Goal: Transaction & Acquisition: Purchase product/service

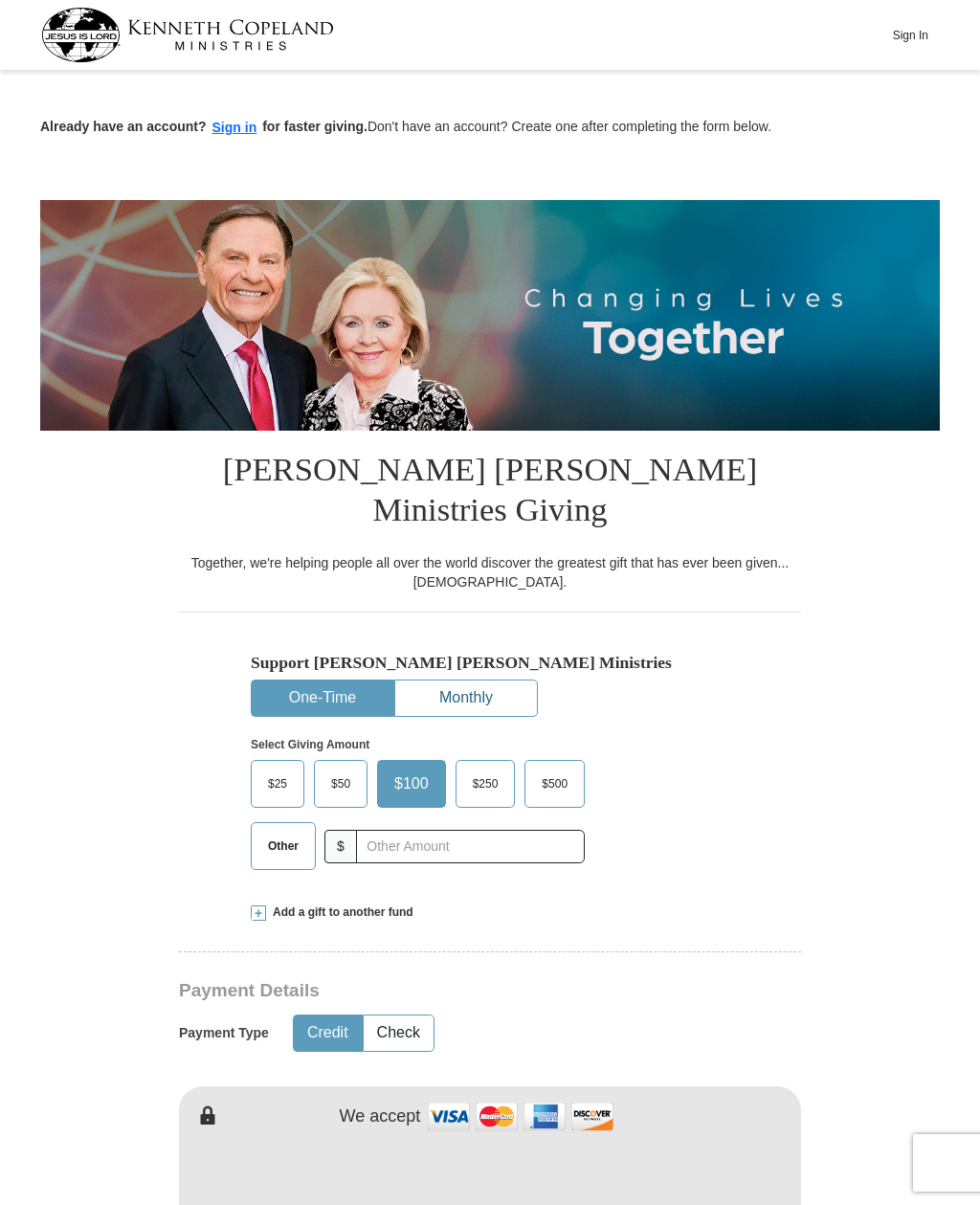
click at [470, 680] on button "Monthly" at bounding box center [466, 698] width 142 height 35
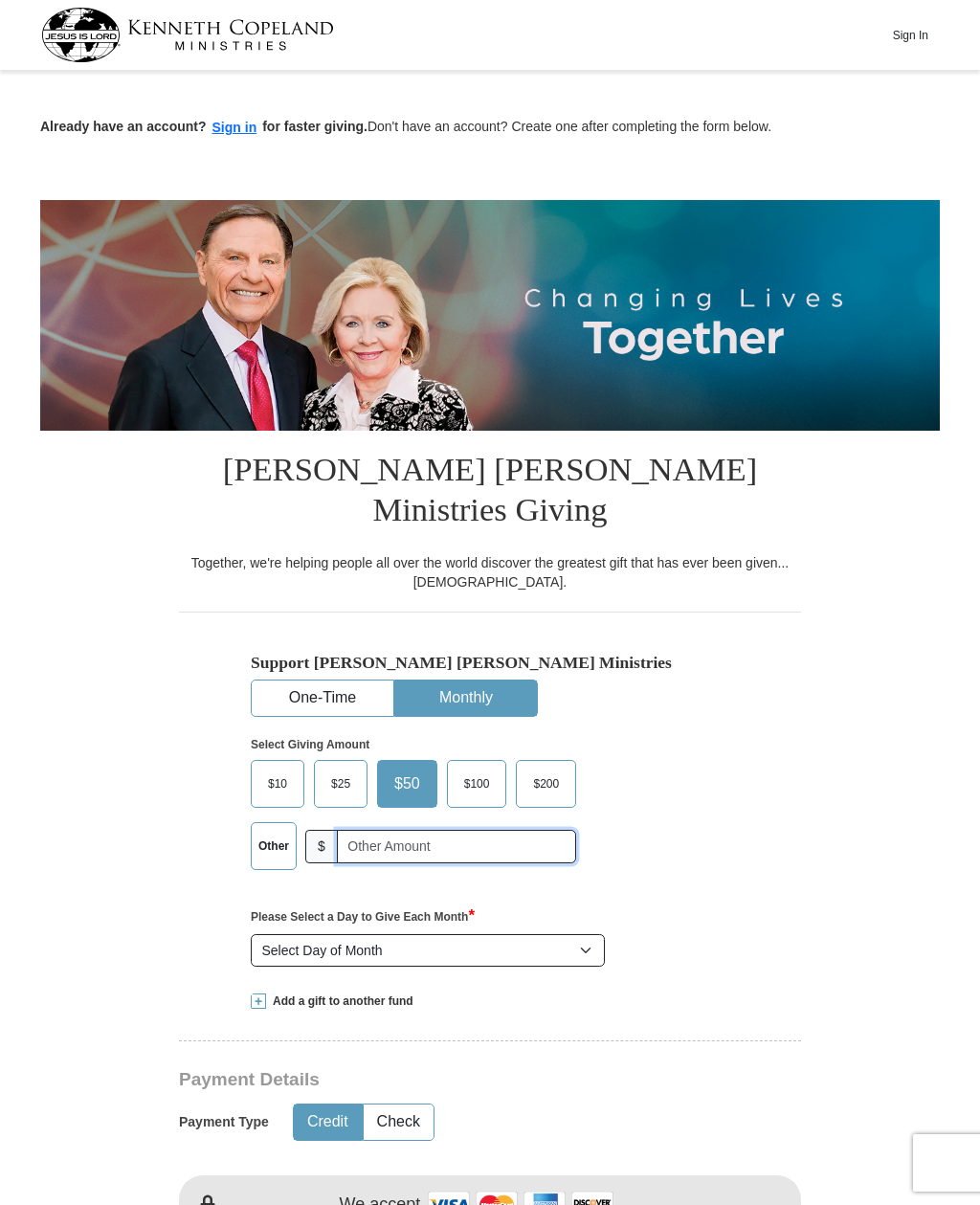
click at [378, 830] on input "text" at bounding box center [456, 846] width 240 height 34
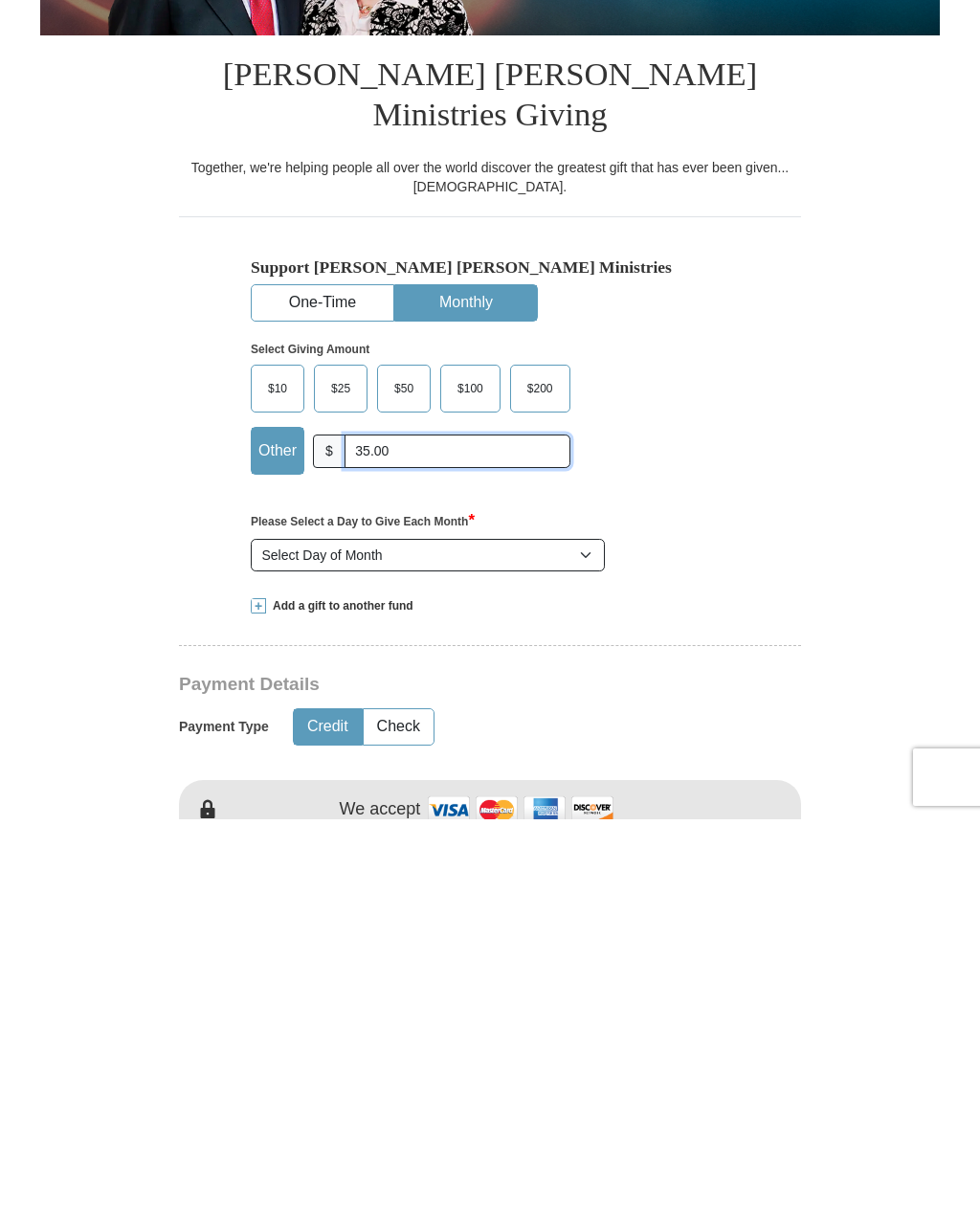
type input "35.00"
click at [590, 925] on select "Select Day of Month 1 2 3 4 5 6 7 8 9 10 11 12 13 14 15 16 17 18 19 20 21 22 23…" at bounding box center [427, 941] width 354 height 33
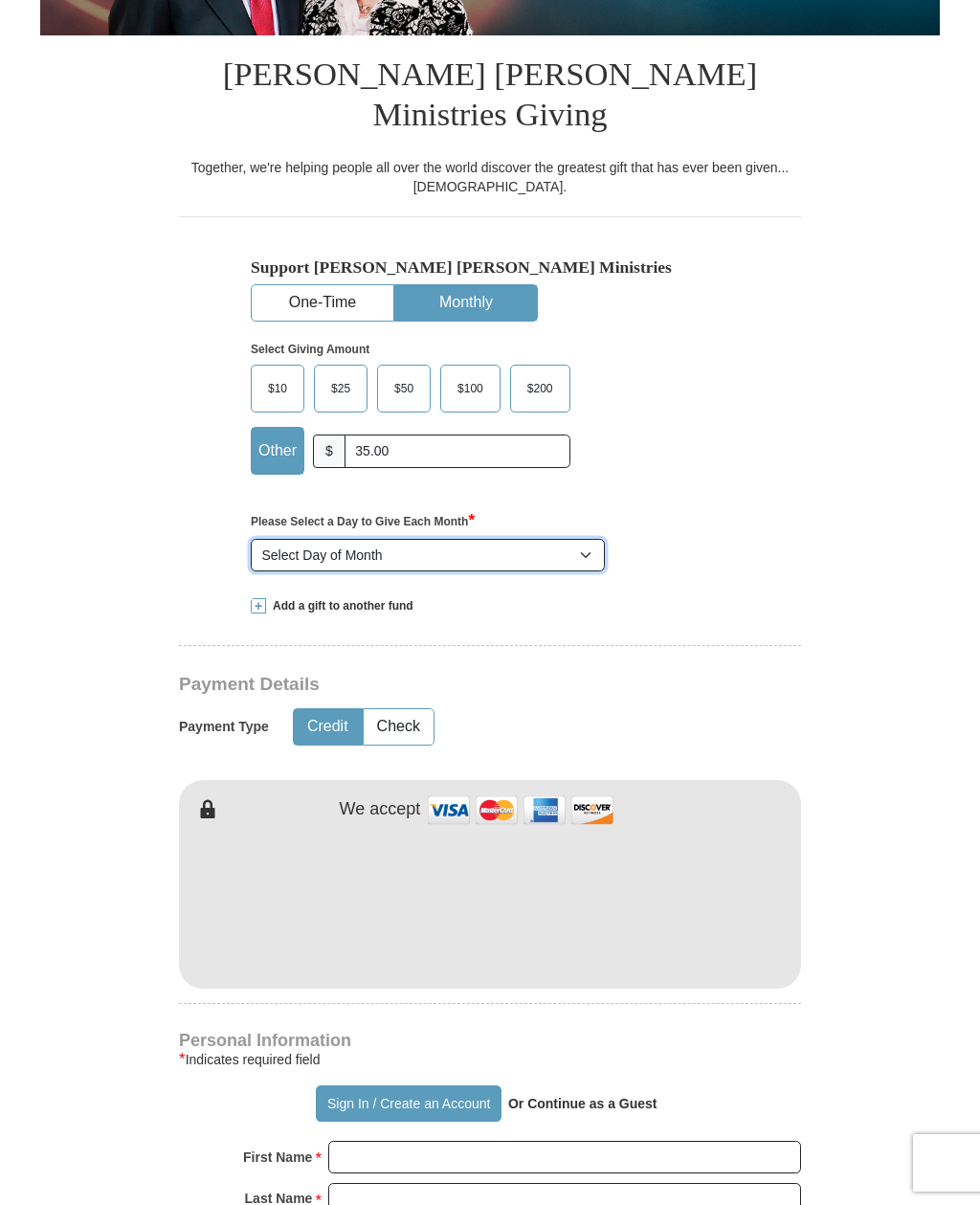
select select "1"
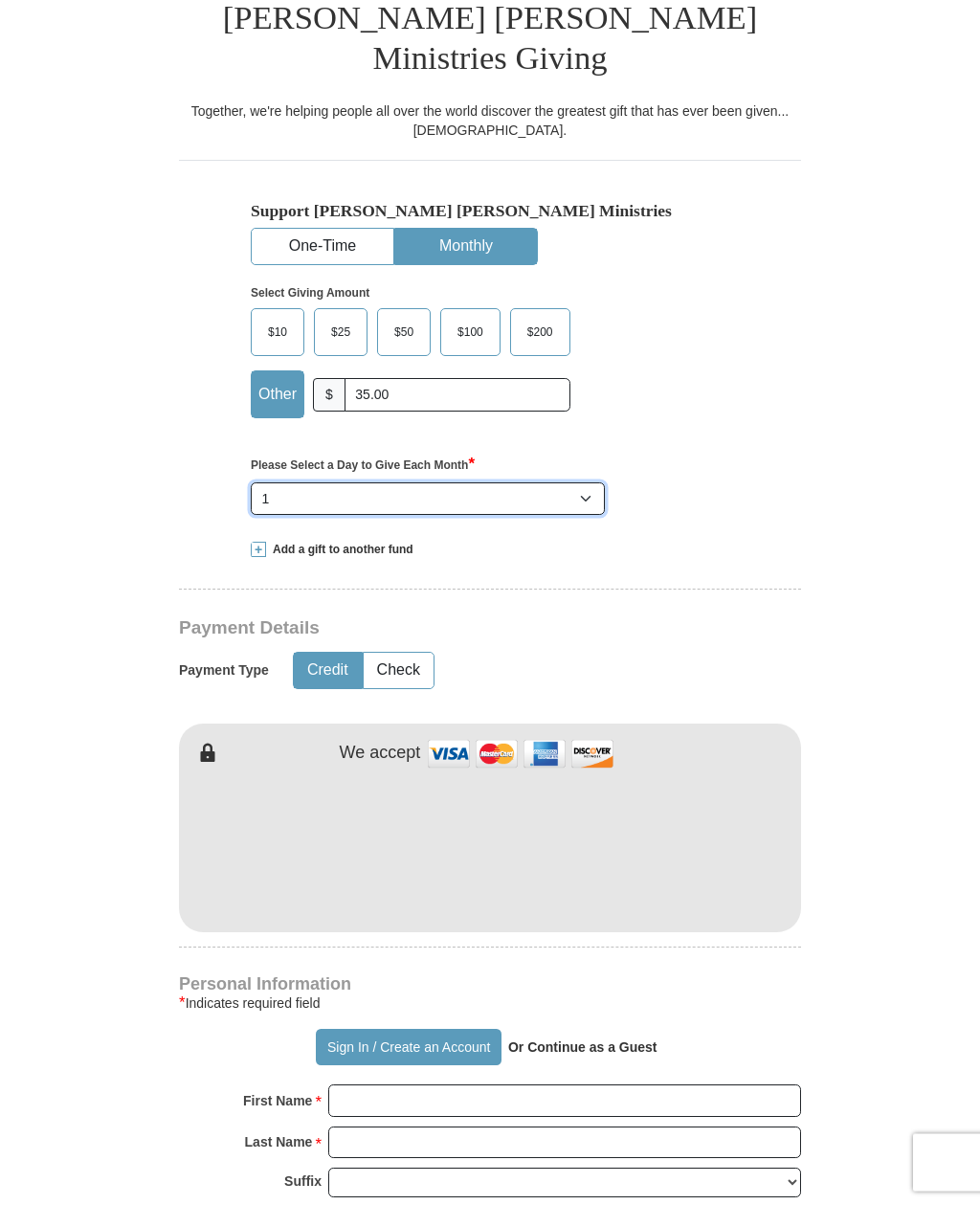
scroll to position [452, 0]
click at [500, 733] on img at bounding box center [520, 754] width 191 height 41
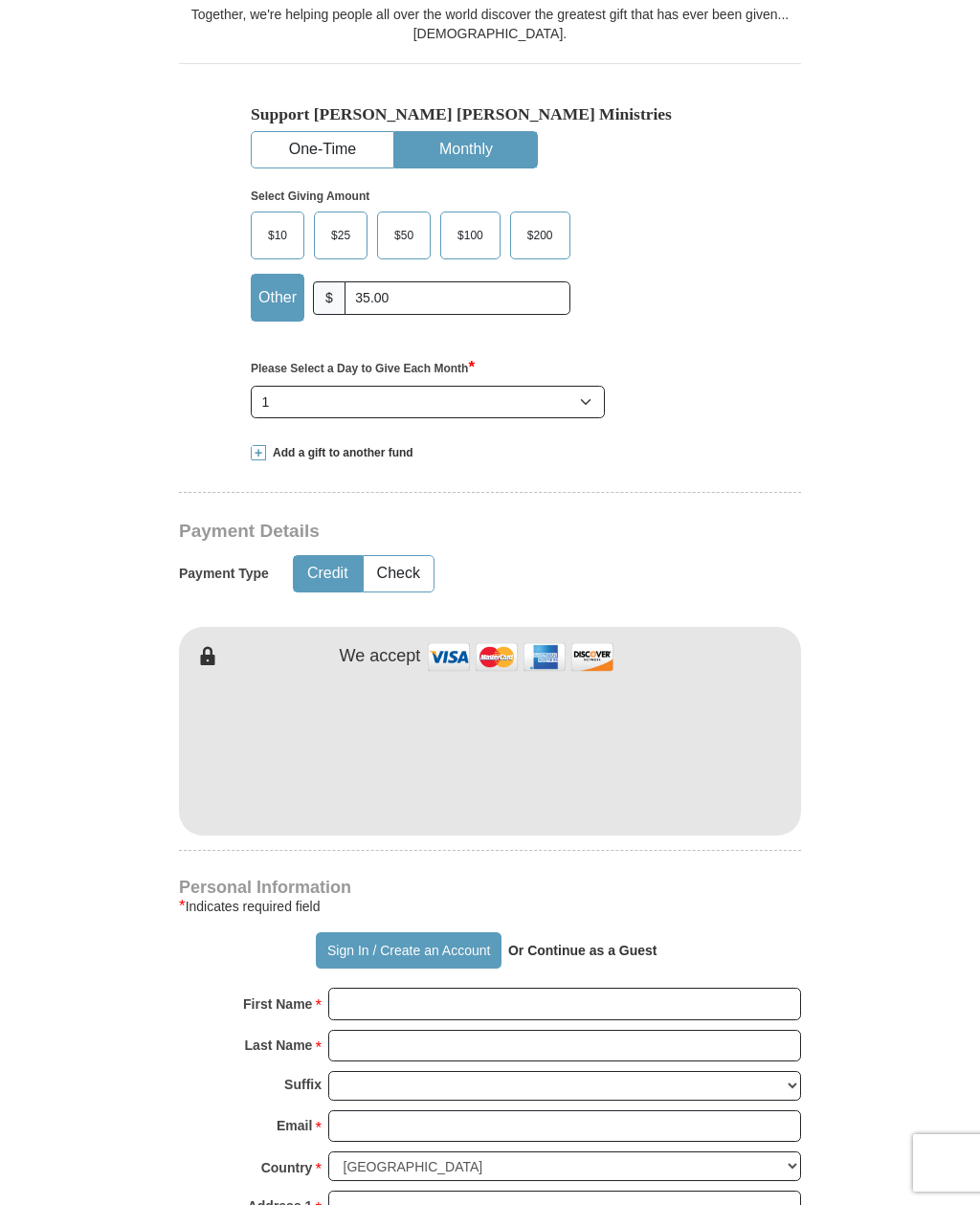
scroll to position [547, 0]
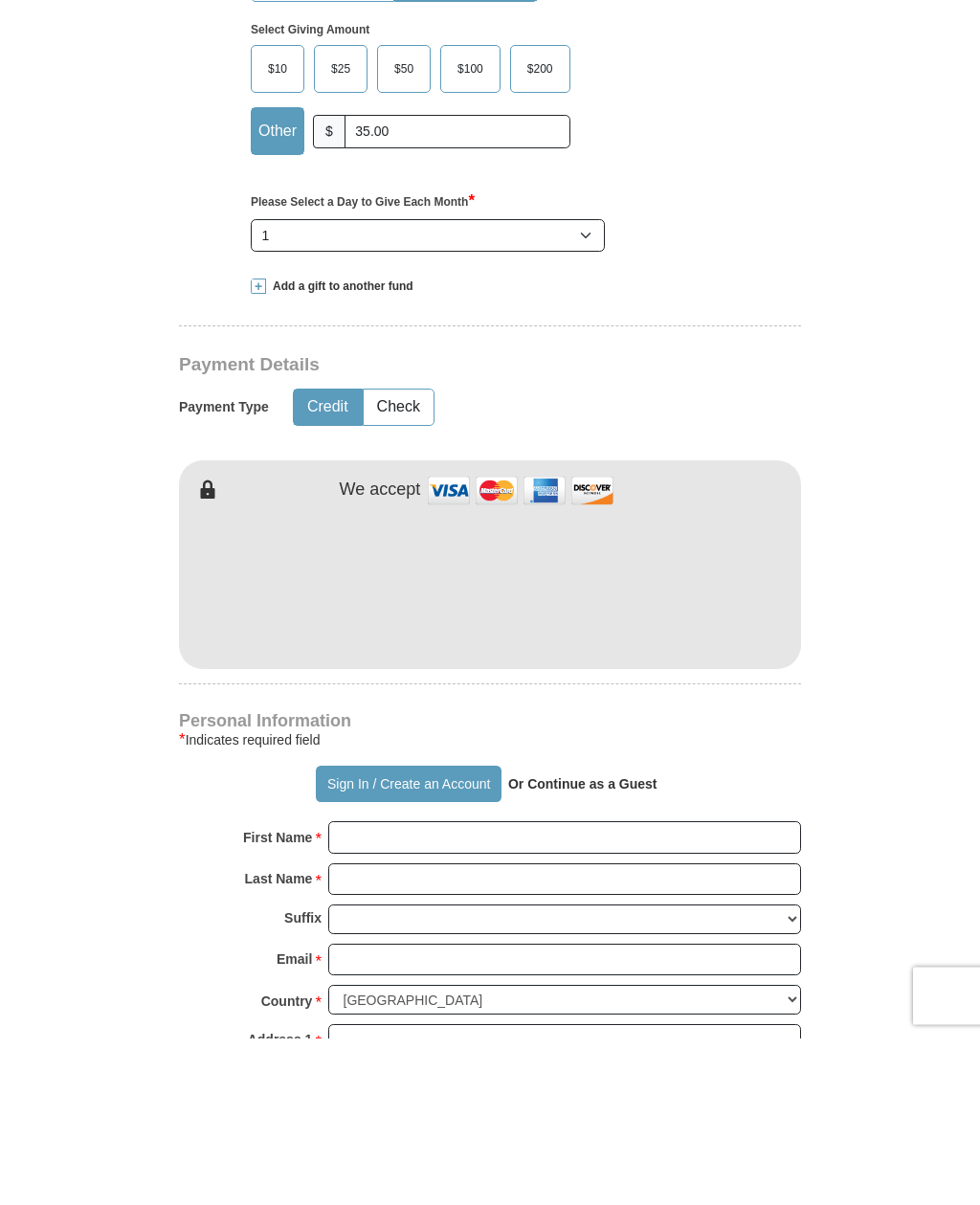
click at [352, 933] on button "Sign In / Create an Account" at bounding box center [408, 951] width 184 height 36
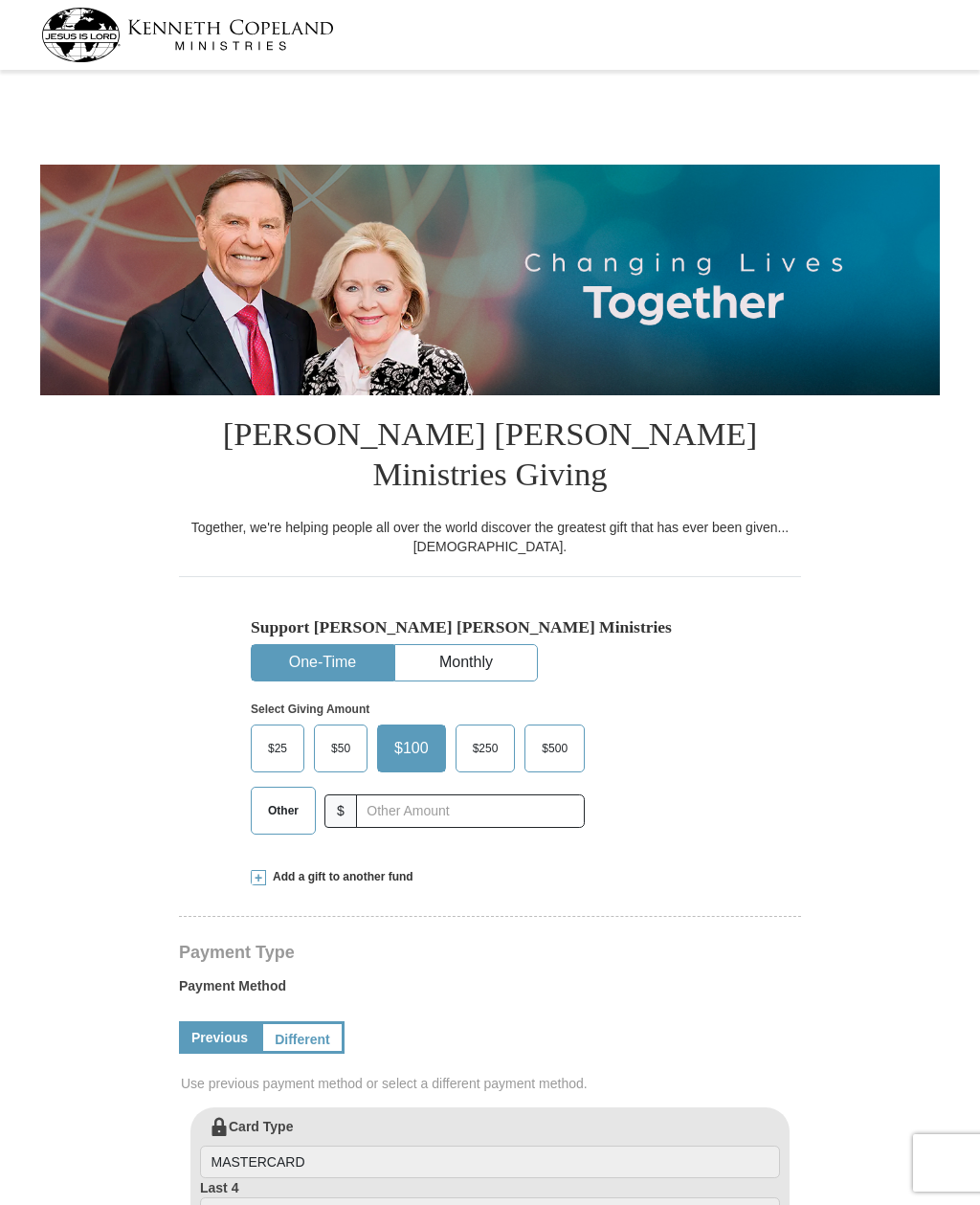
select select "AR"
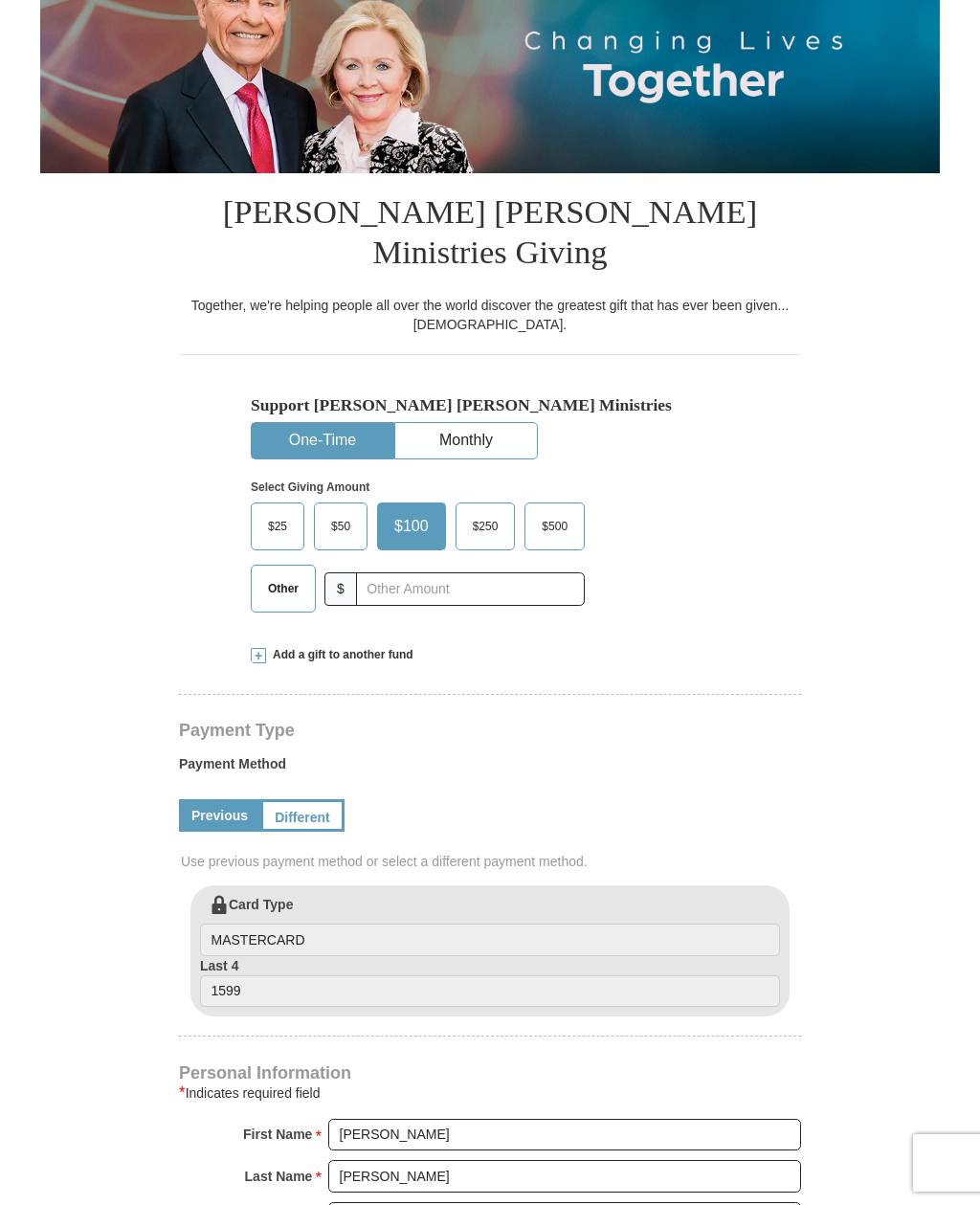
scroll to position [221, 0]
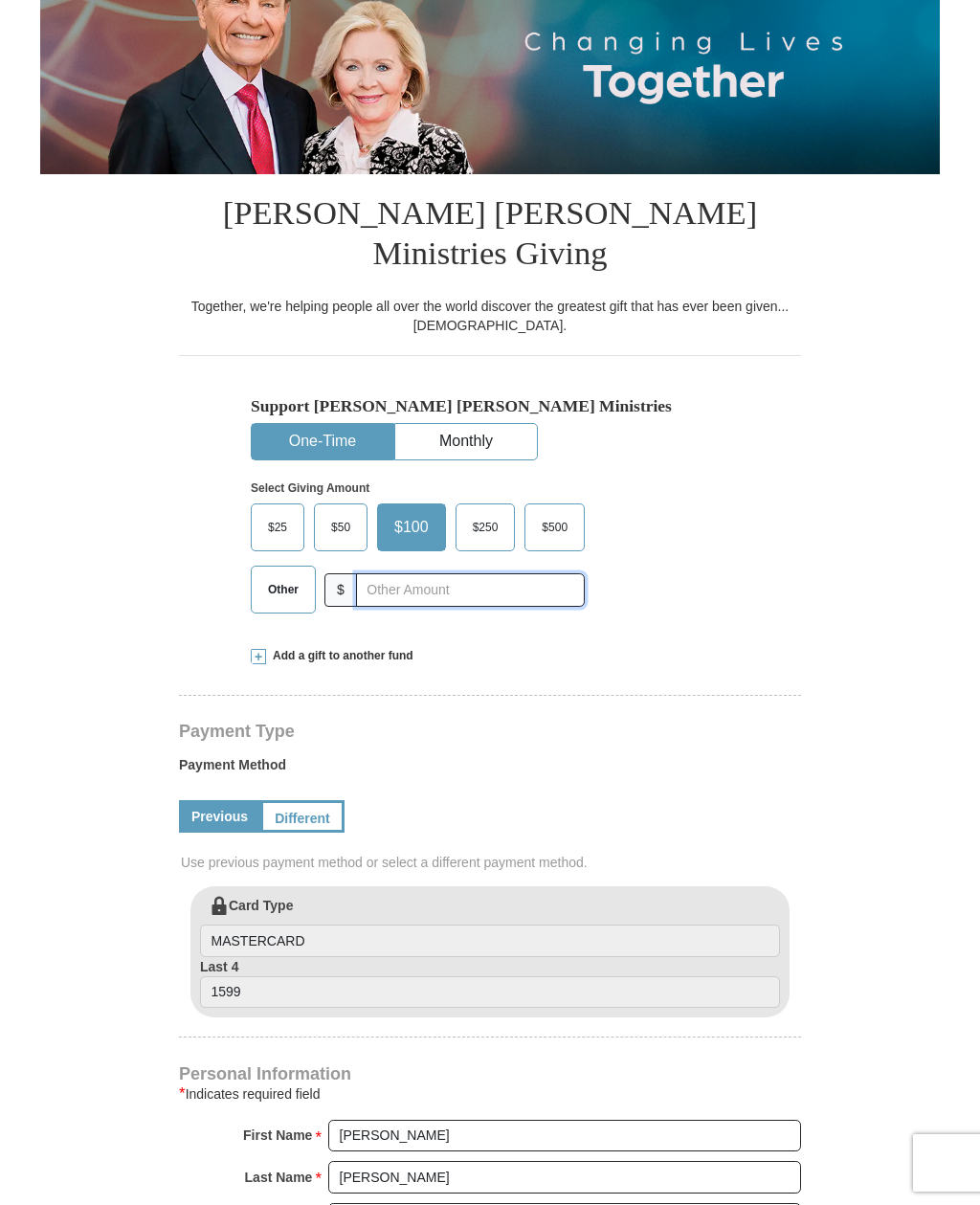
click at [384, 573] on input "text" at bounding box center [471, 590] width 229 height 34
type input "35.00"
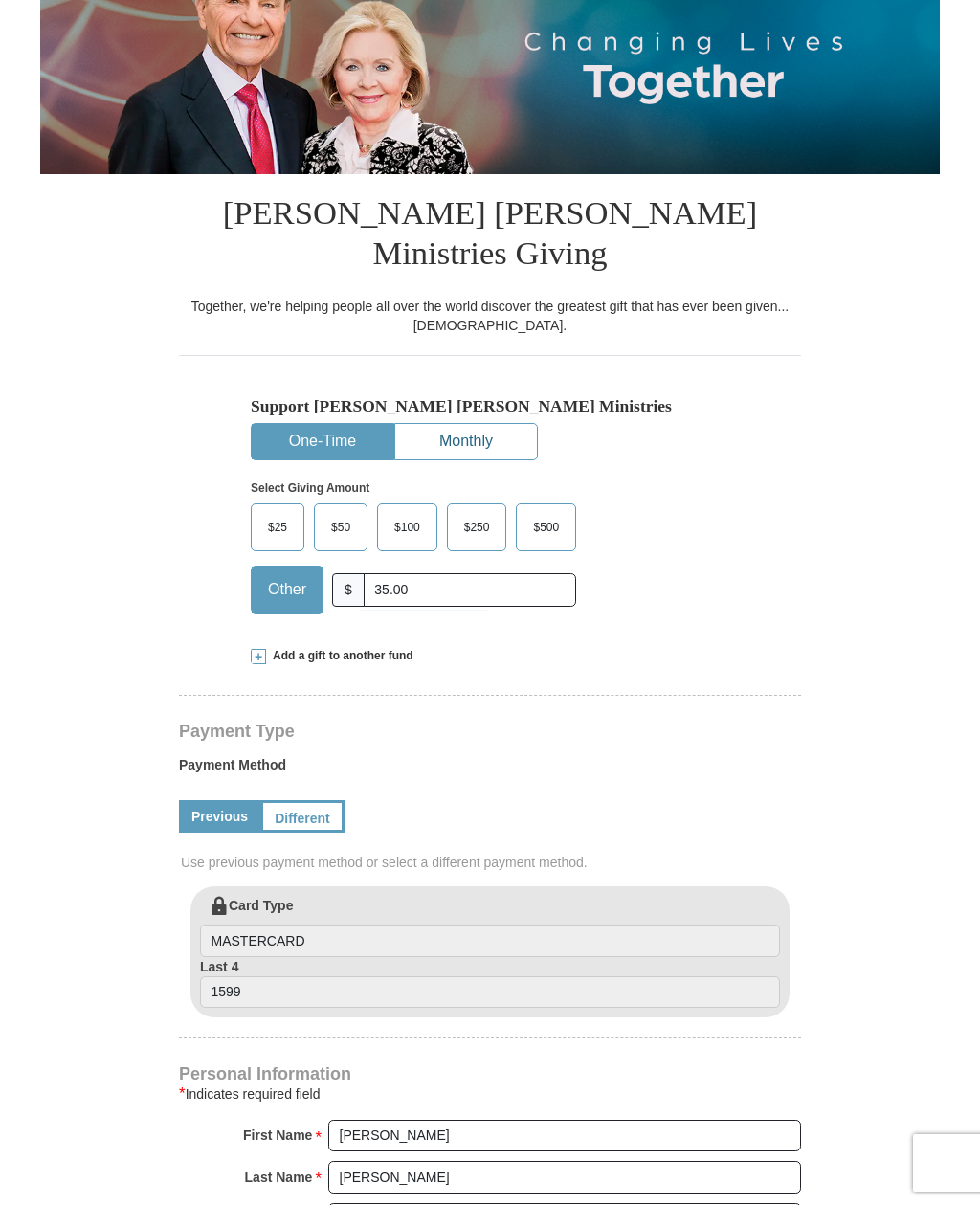
click at [494, 424] on button "Monthly" at bounding box center [466, 441] width 142 height 35
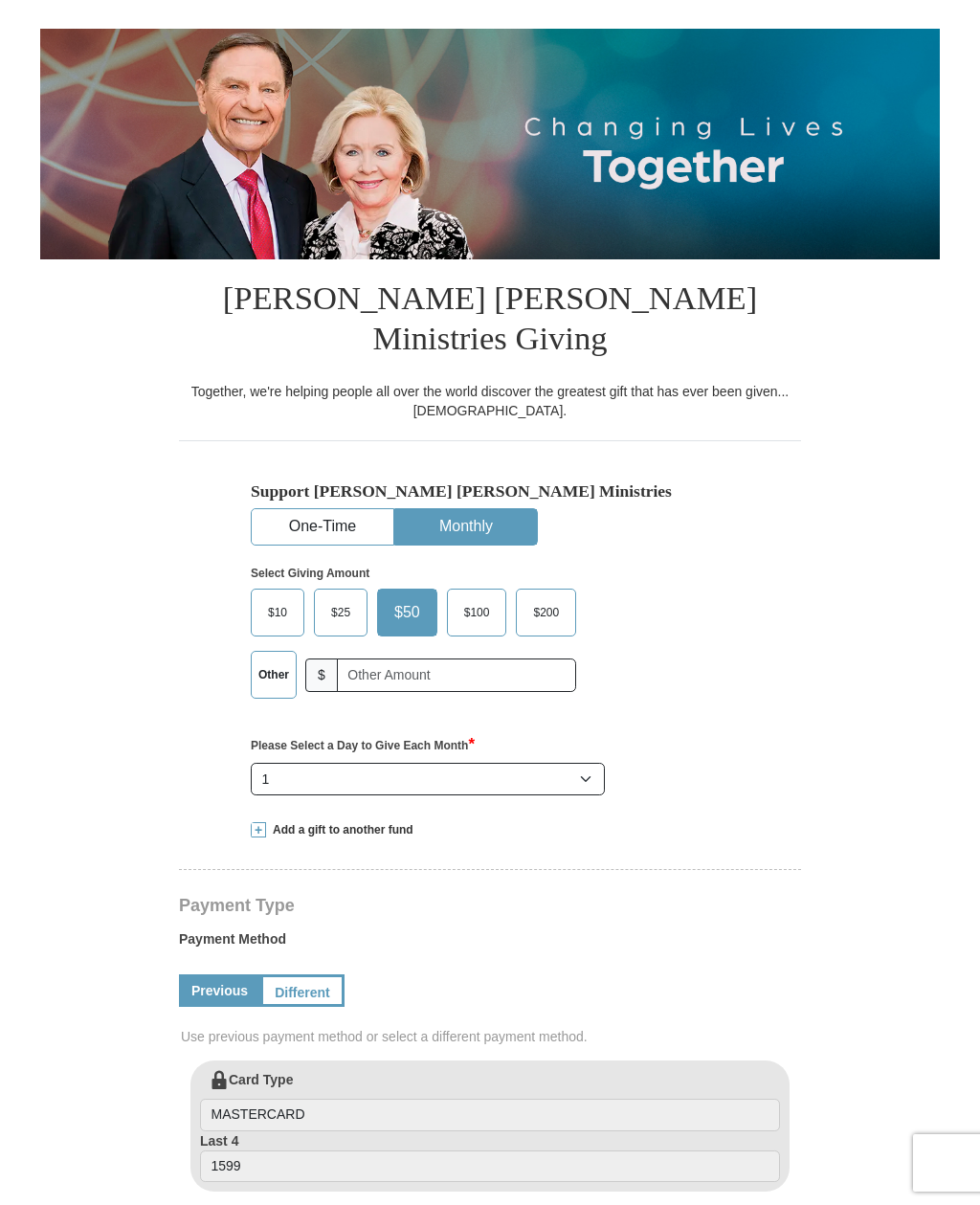
scroll to position [134, 0]
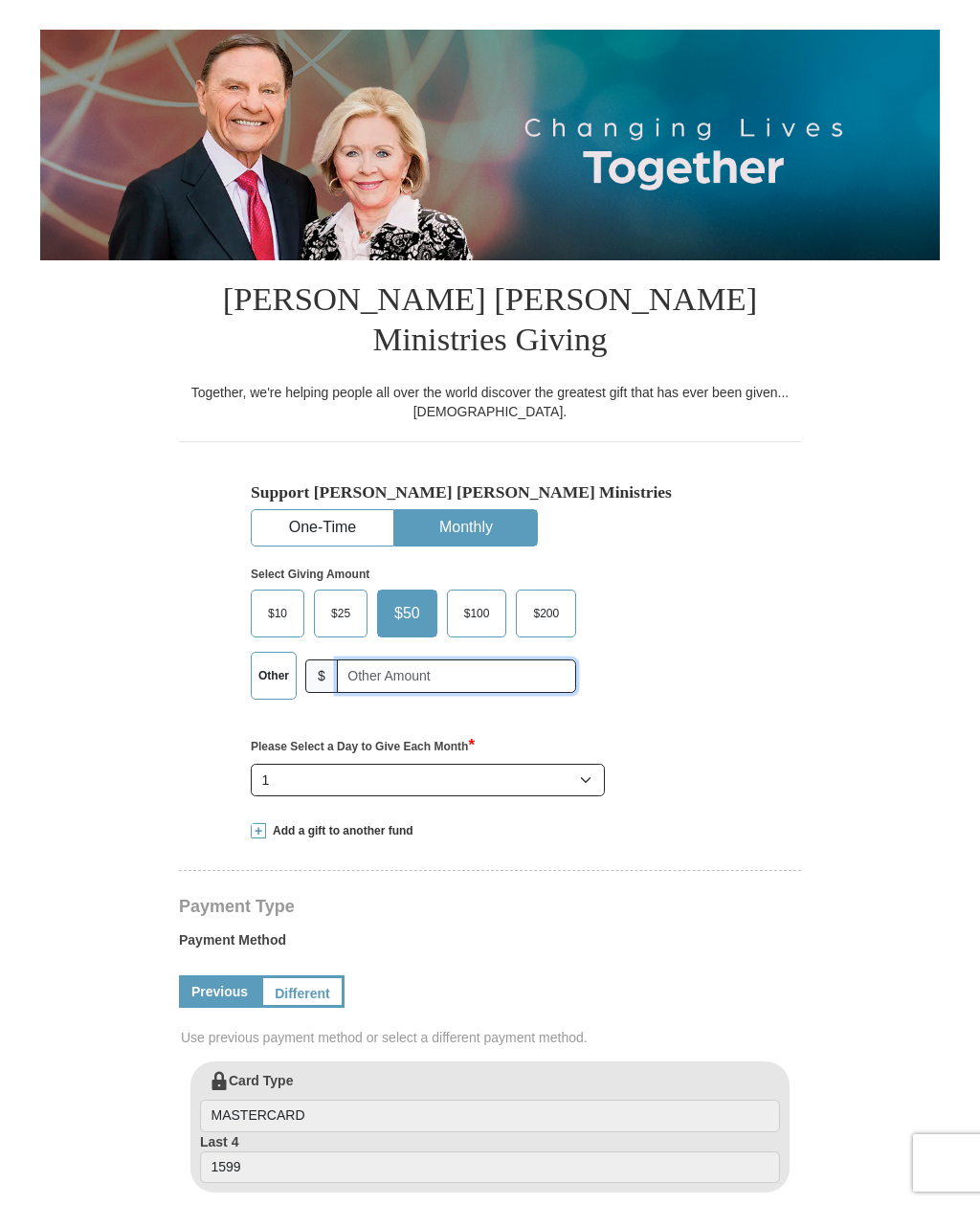
click at [369, 660] on input "text" at bounding box center [456, 676] width 240 height 34
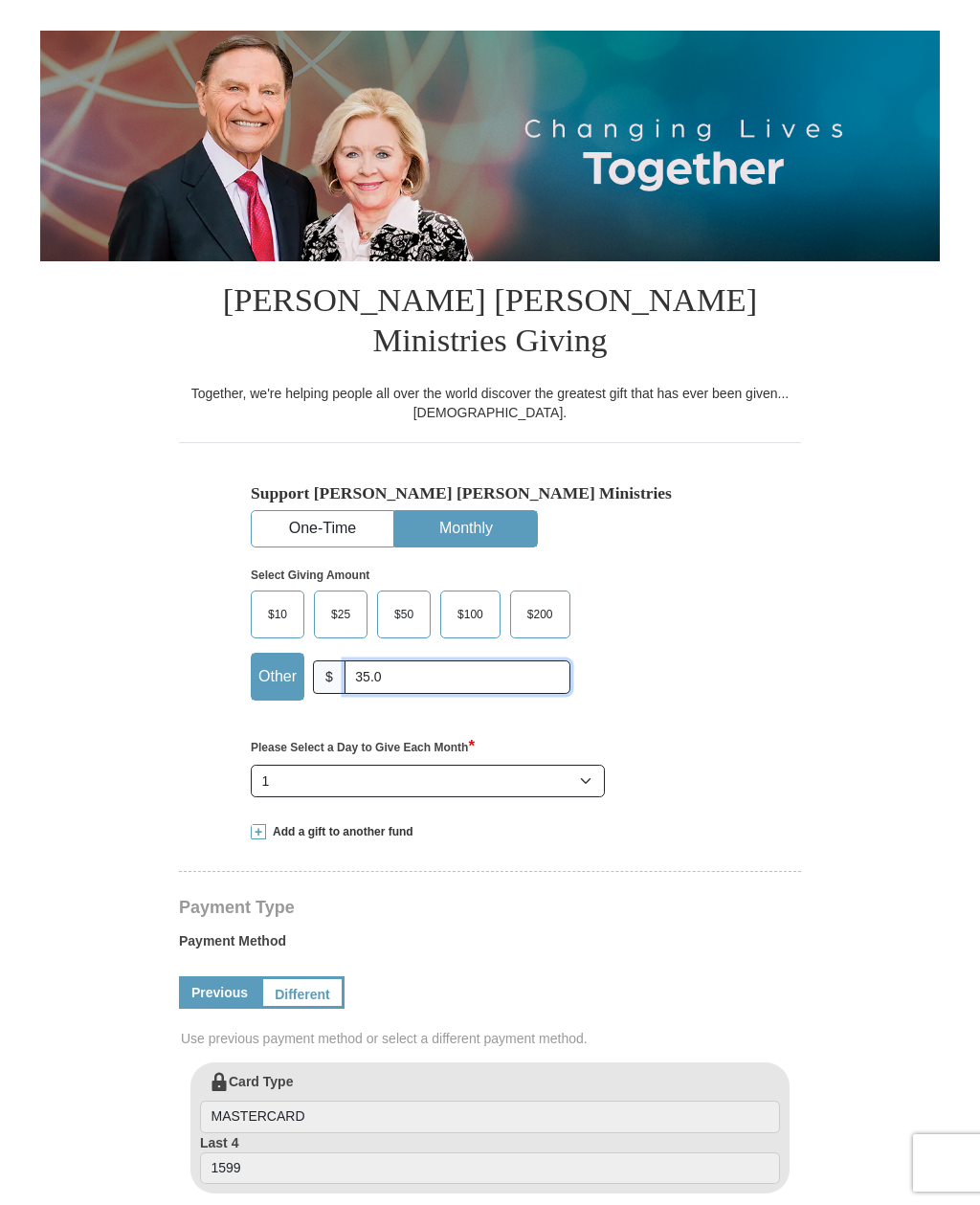
type input "35.00"
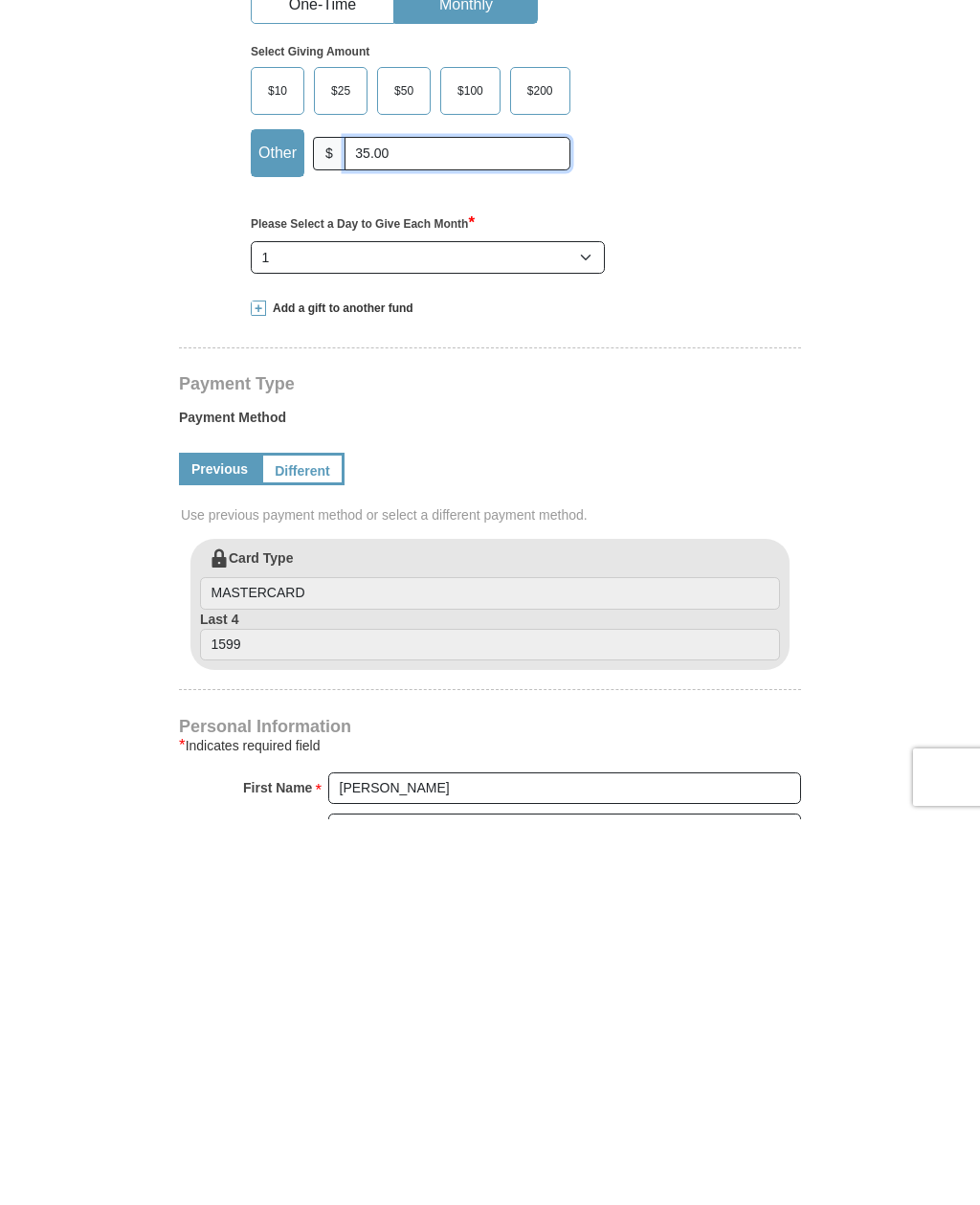
scroll to position [274, 0]
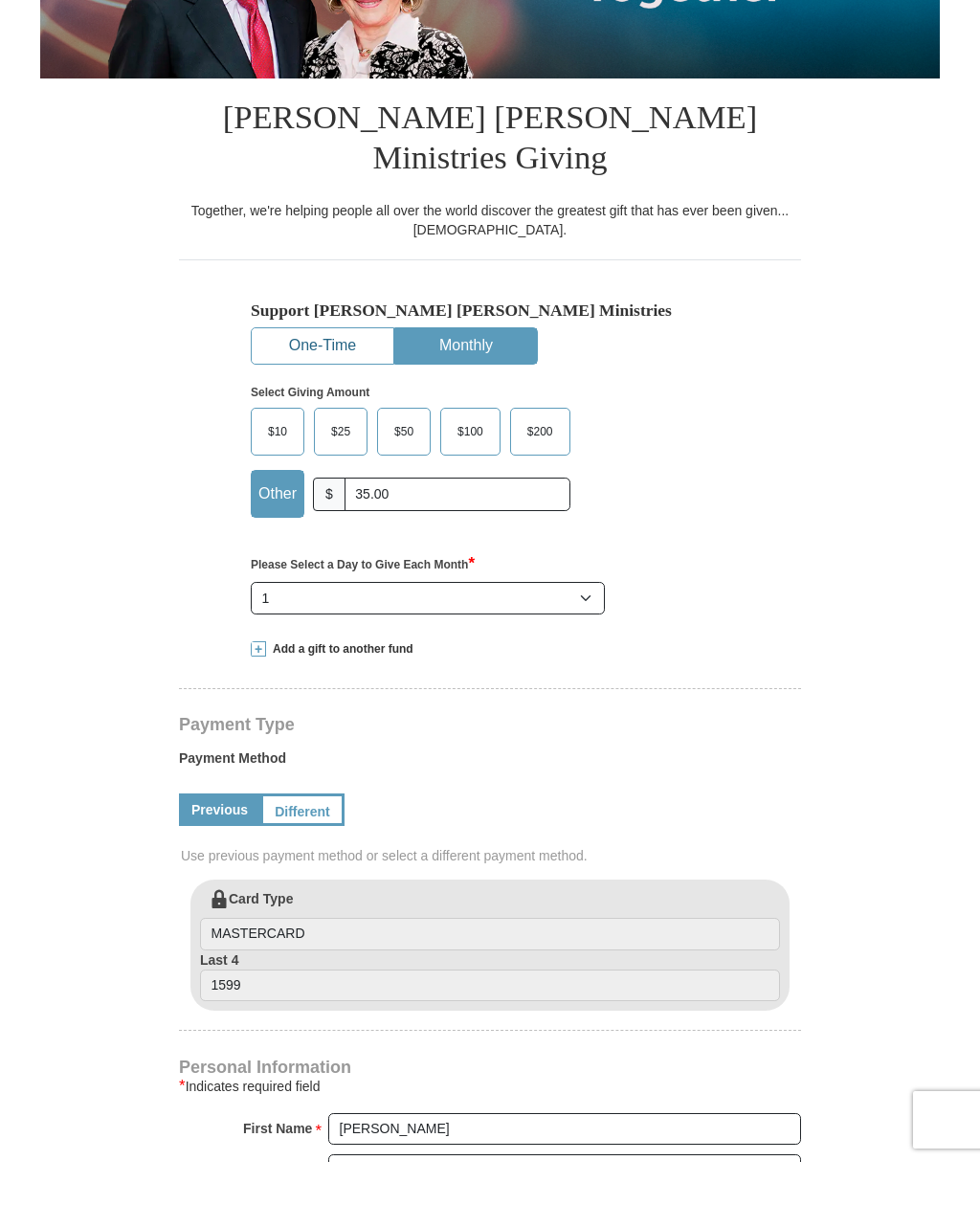
click at [318, 372] on button "One-Time" at bounding box center [322, 389] width 142 height 35
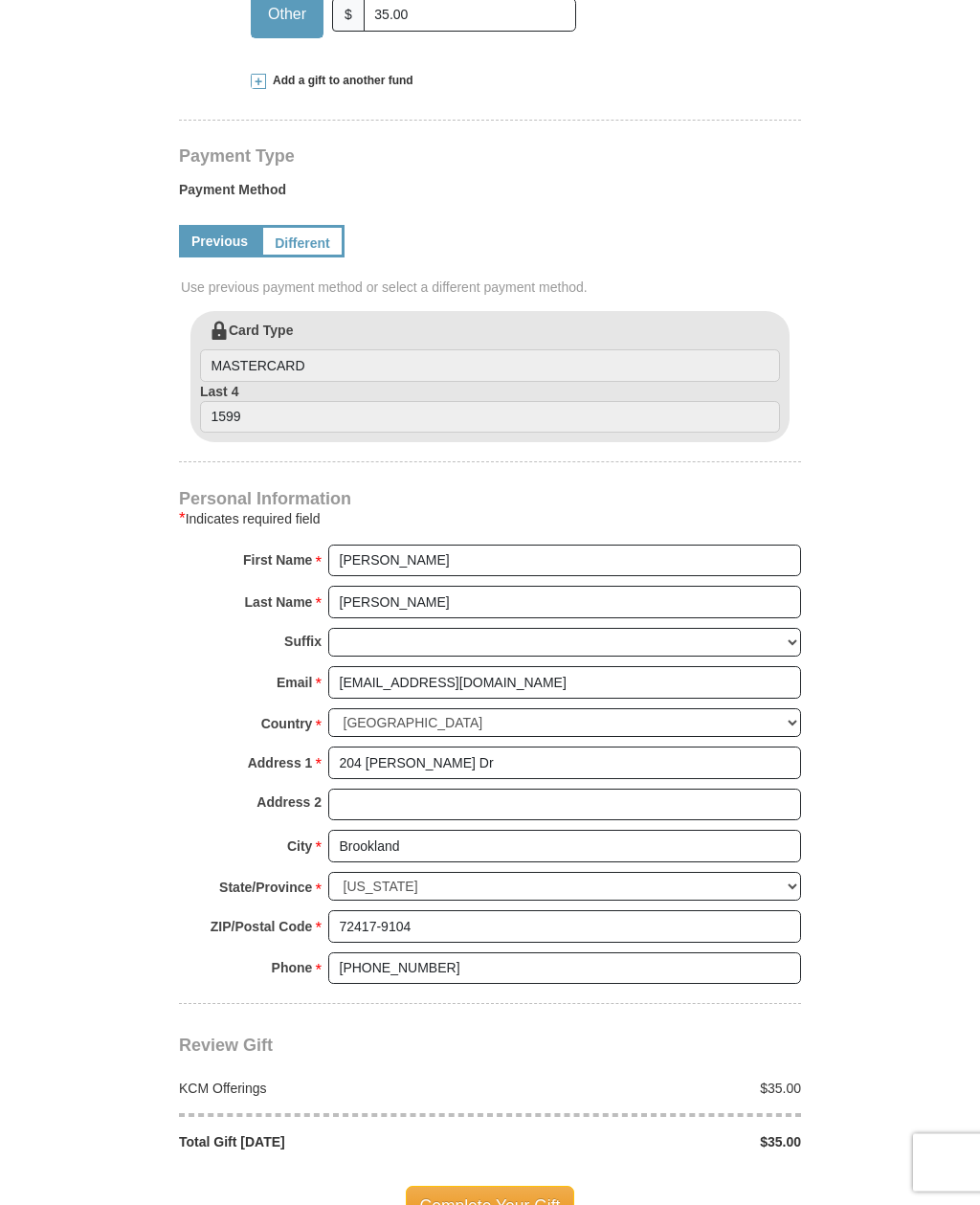
scroll to position [789, 0]
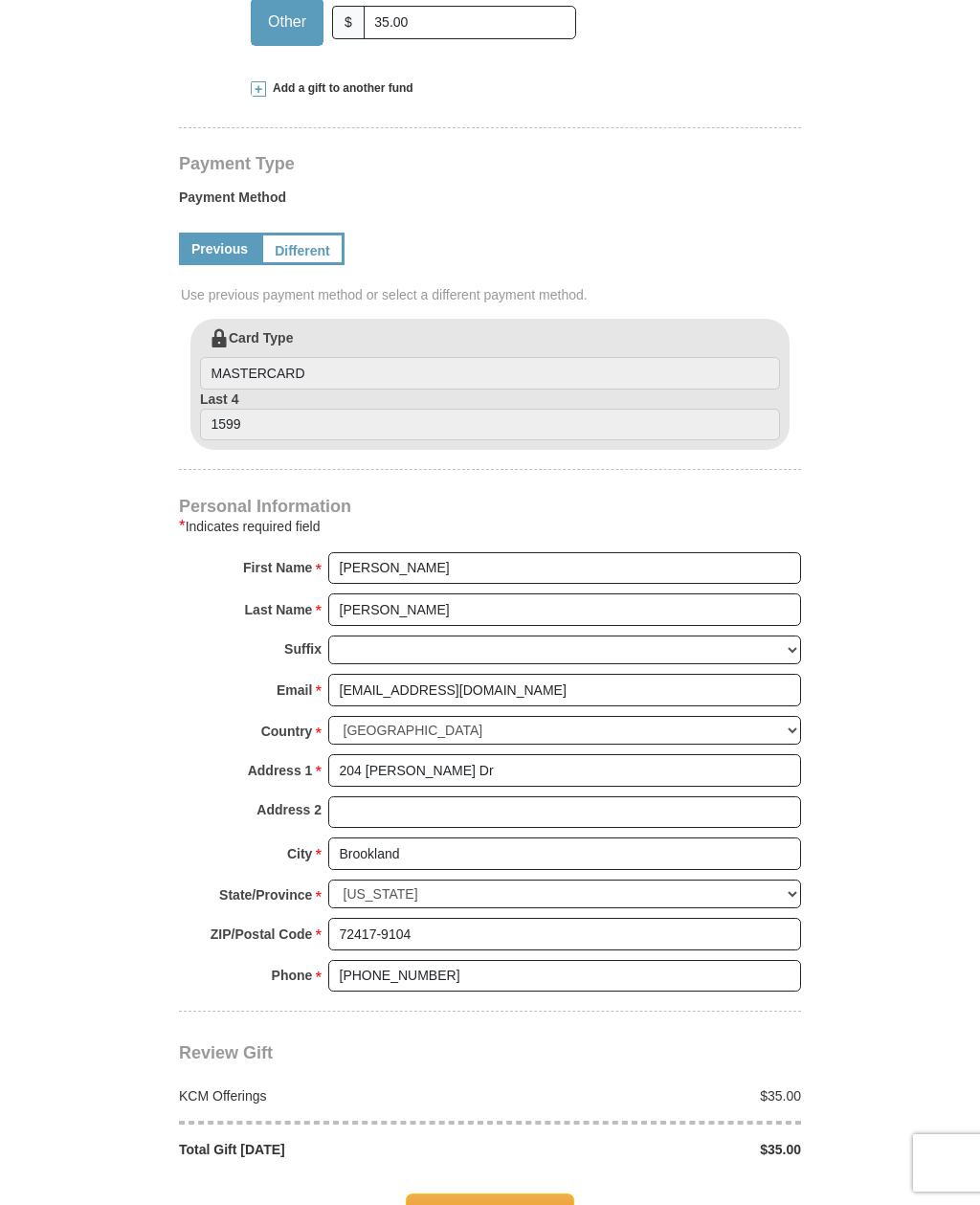
click at [504, 1193] on span "Complete Your Gift" at bounding box center [490, 1213] width 170 height 40
